Goal: Transaction & Acquisition: Purchase product/service

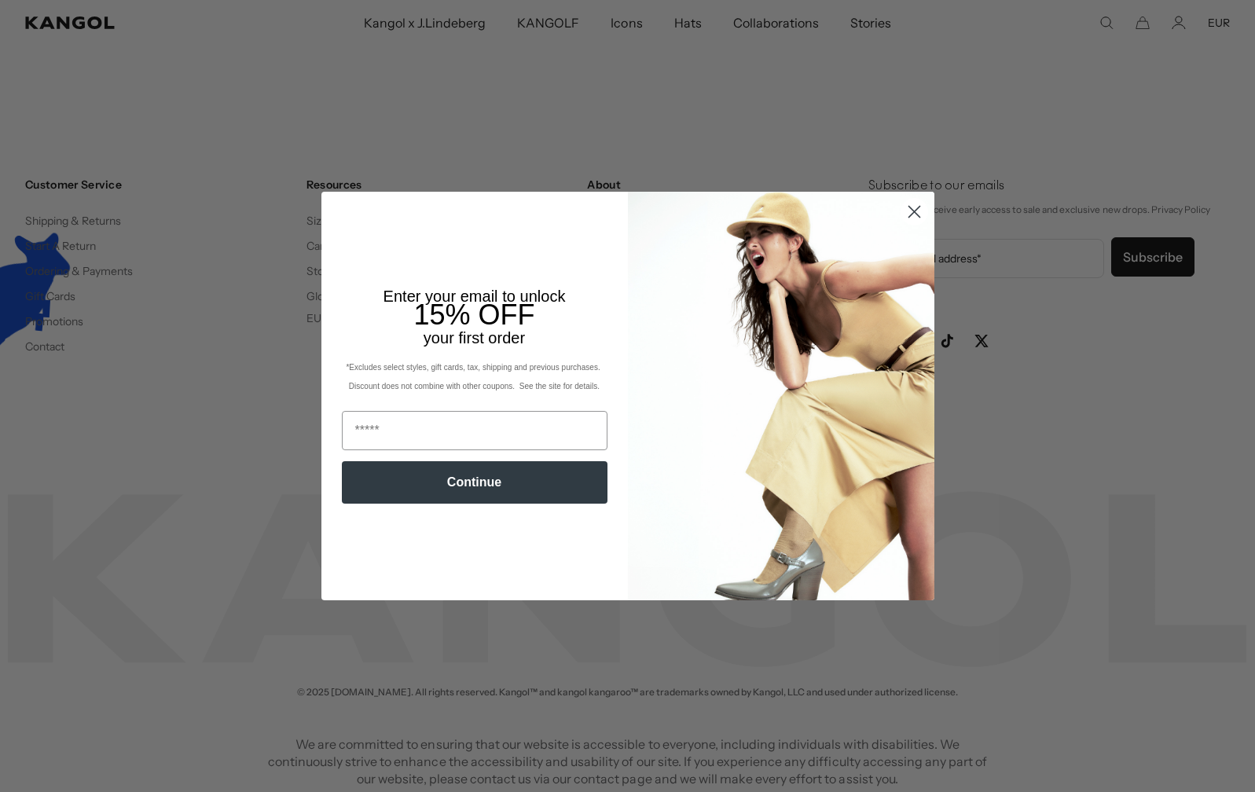
scroll to position [0, 324]
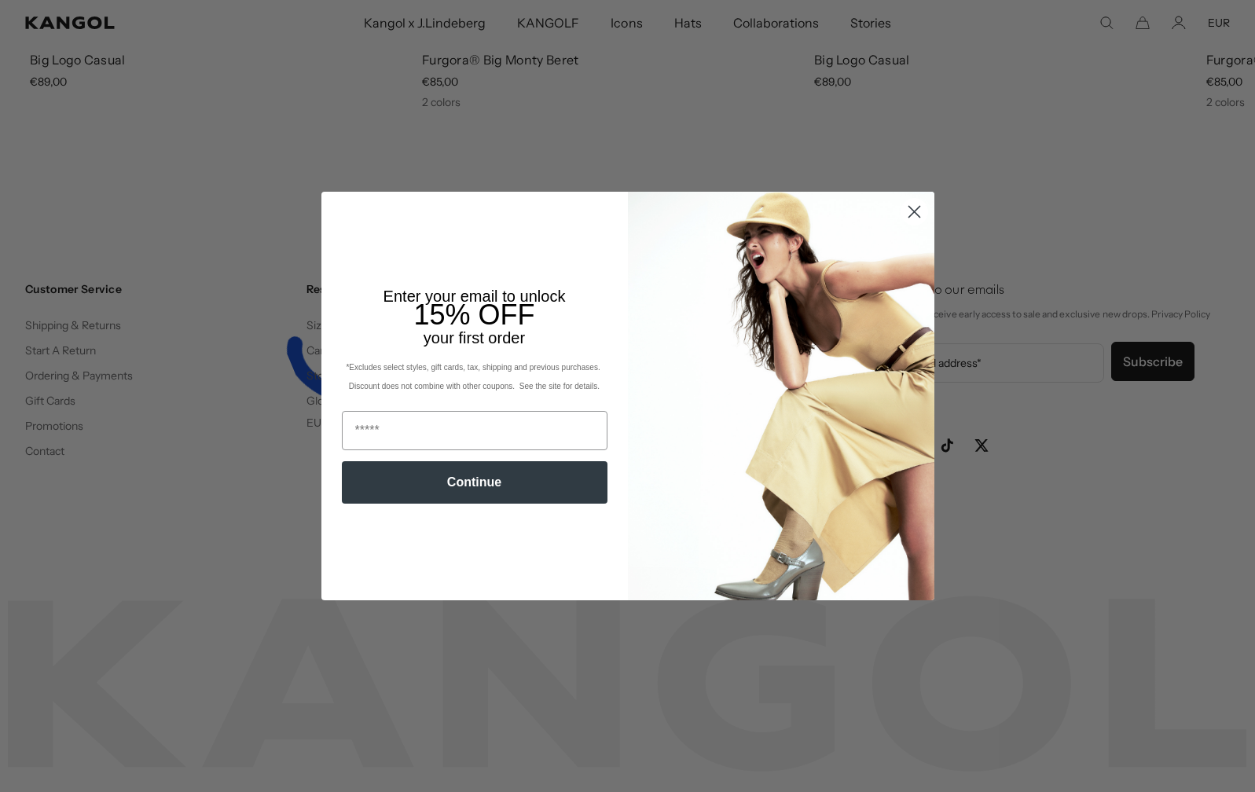
scroll to position [0, 324]
